Goal: Information Seeking & Learning: Understand process/instructions

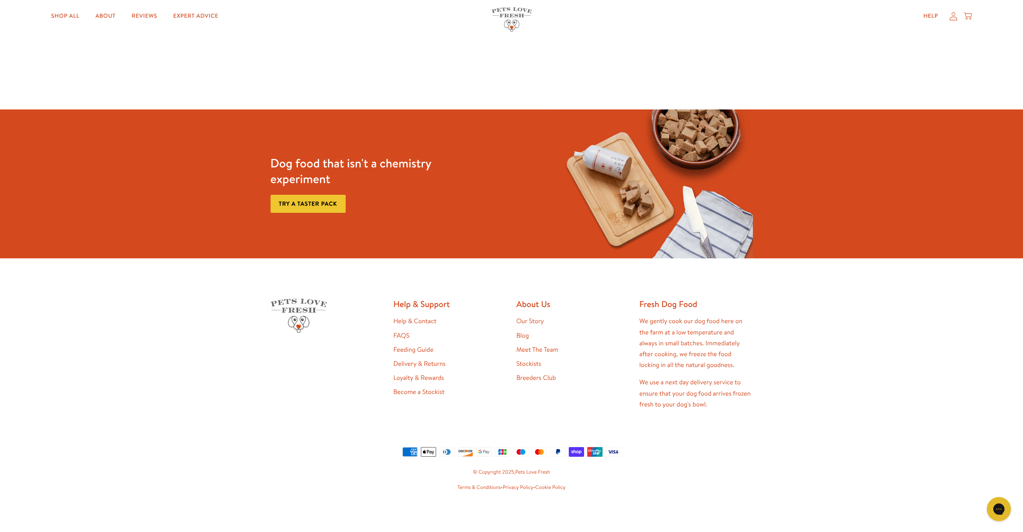
click at [425, 365] on link "Delivery & Returns" at bounding box center [420, 363] width 52 height 9
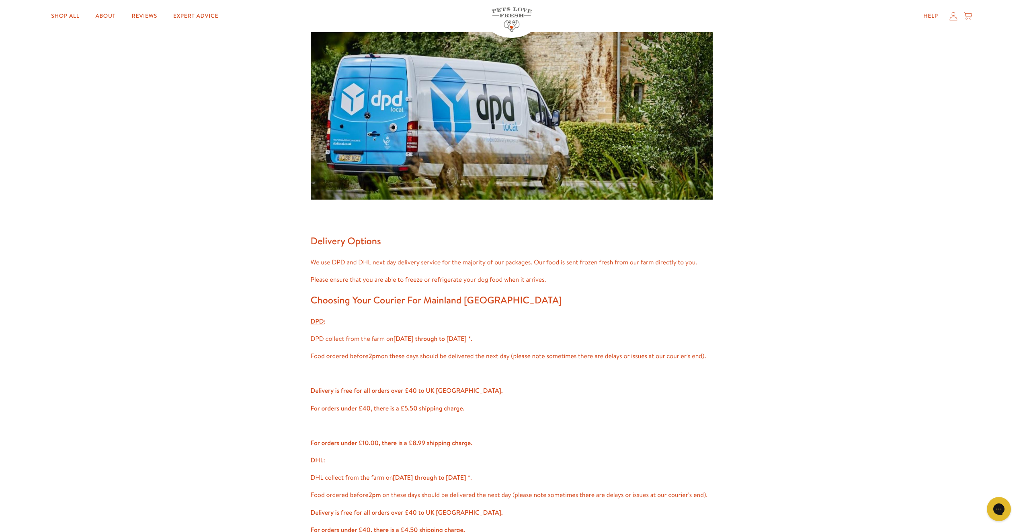
scroll to position [140, 0]
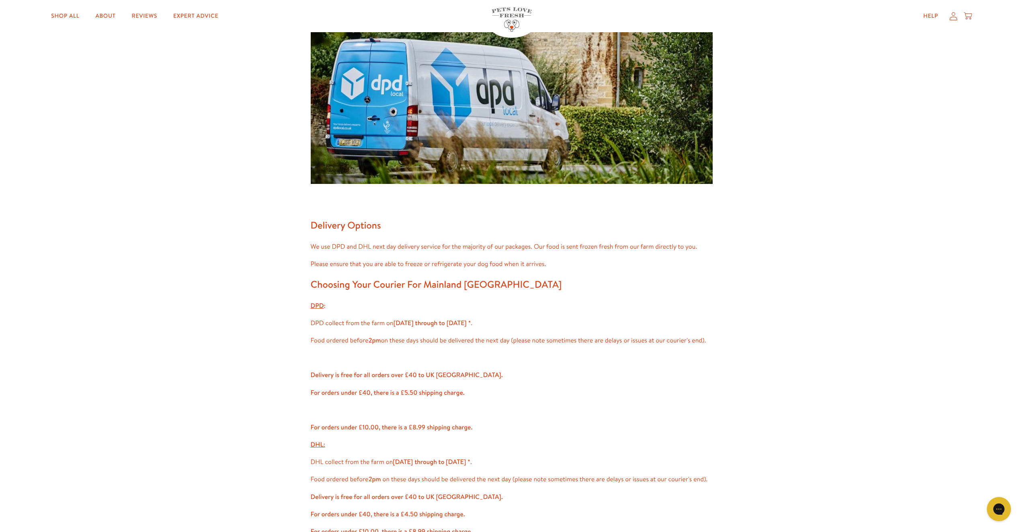
drag, startPoint x: 306, startPoint y: 267, endPoint x: 608, endPoint y: 267, distance: 301.6
click at [607, 272] on div "Delivery Options We use DPD and DHL next day delivery service for the majority …" at bounding box center [512, 468] width 402 height 1021
drag, startPoint x: 345, startPoint y: 326, endPoint x: 494, endPoint y: 329, distance: 148.8
click at [494, 329] on div "Delivery Options We use DPD and DHL next day delivery service for the majority …" at bounding box center [512, 468] width 402 height 1021
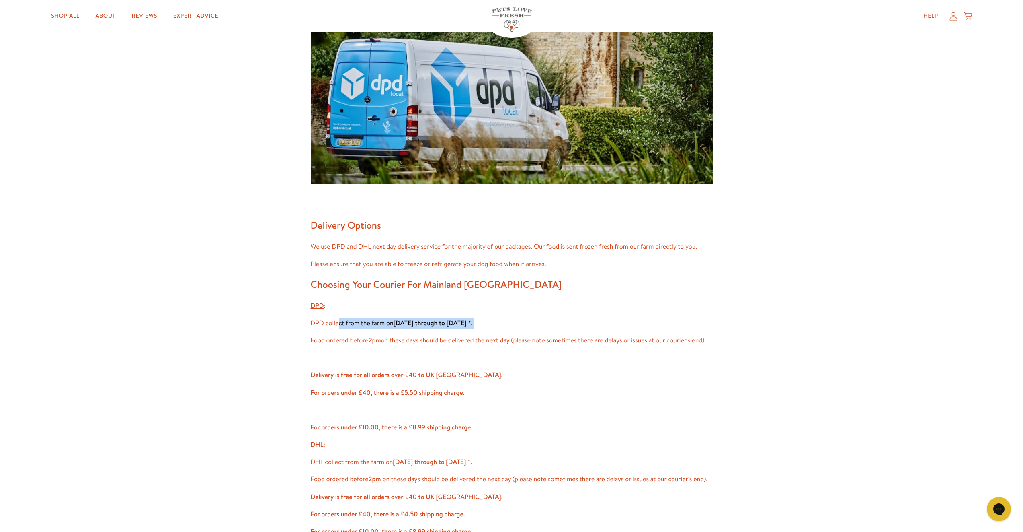
click at [494, 329] on div "Delivery Options We use DPD and DHL next day delivery service for the majority …" at bounding box center [512, 468] width 402 height 1021
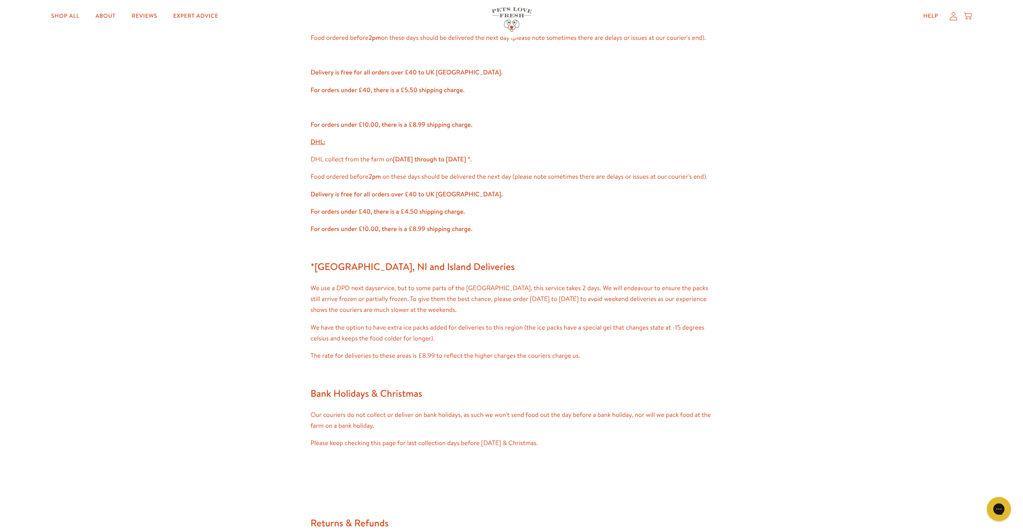
scroll to position [530, 0]
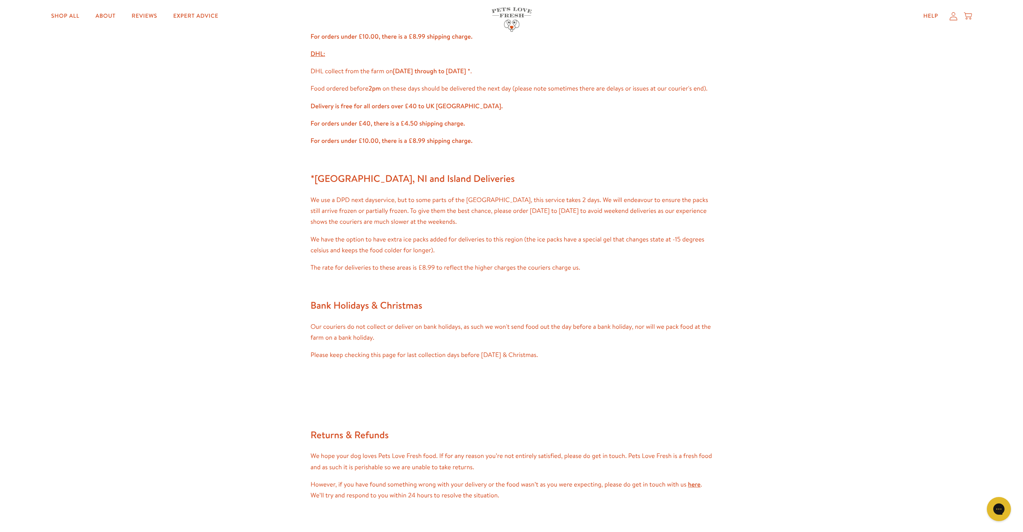
click at [481, 277] on div "Delivery Options We use DPD and DHL next day delivery service for the majority …" at bounding box center [512, 77] width 402 height 1021
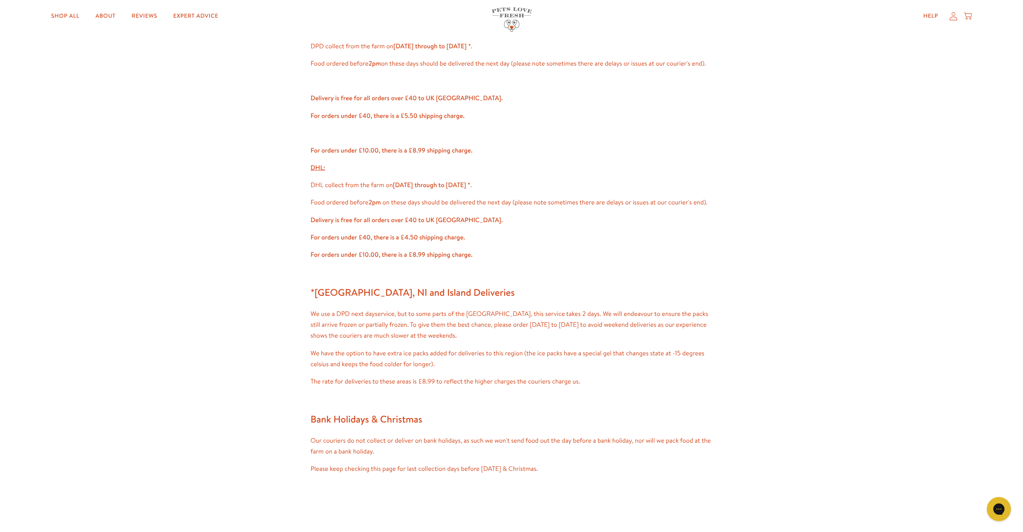
scroll to position [0, 0]
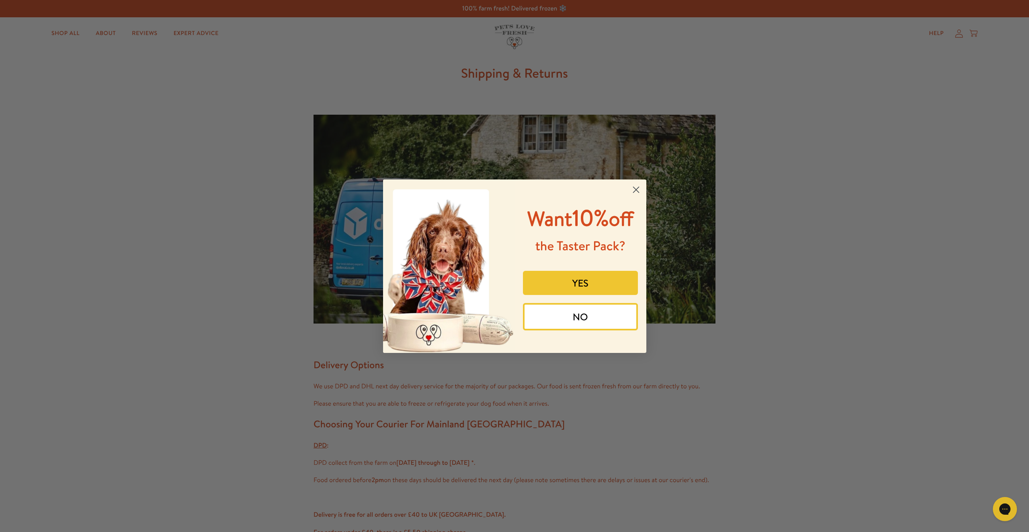
click at [635, 189] on icon "Close dialog" at bounding box center [636, 190] width 6 height 6
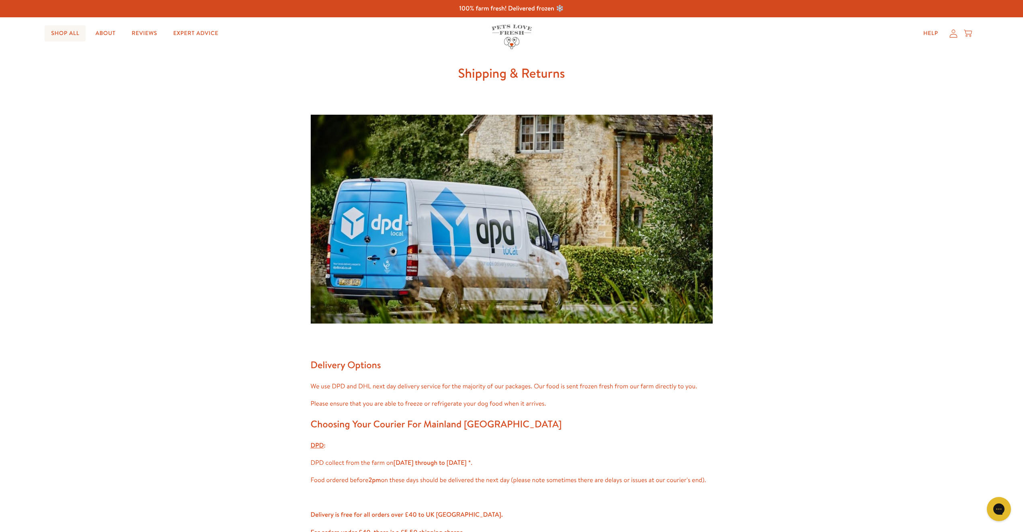
click at [63, 35] on link "Shop All" at bounding box center [65, 33] width 41 height 16
